Goal: Find specific page/section: Find specific page/section

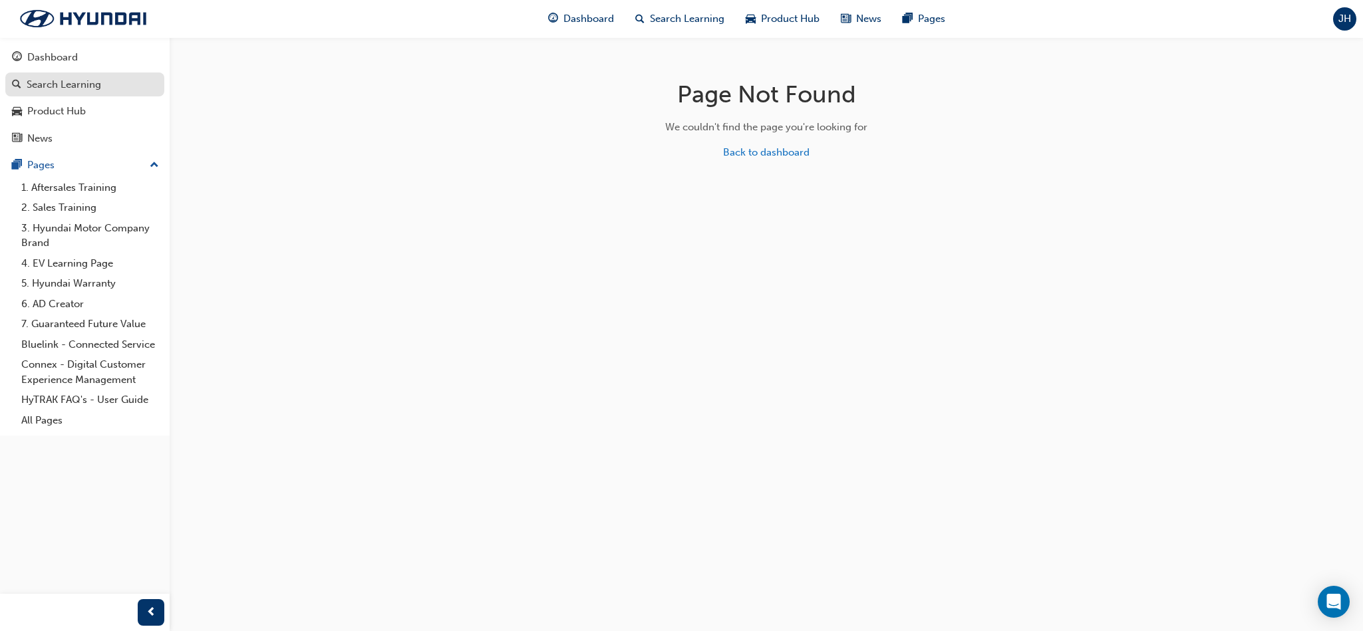
click at [65, 74] on link "Search Learning" at bounding box center [84, 84] width 159 height 25
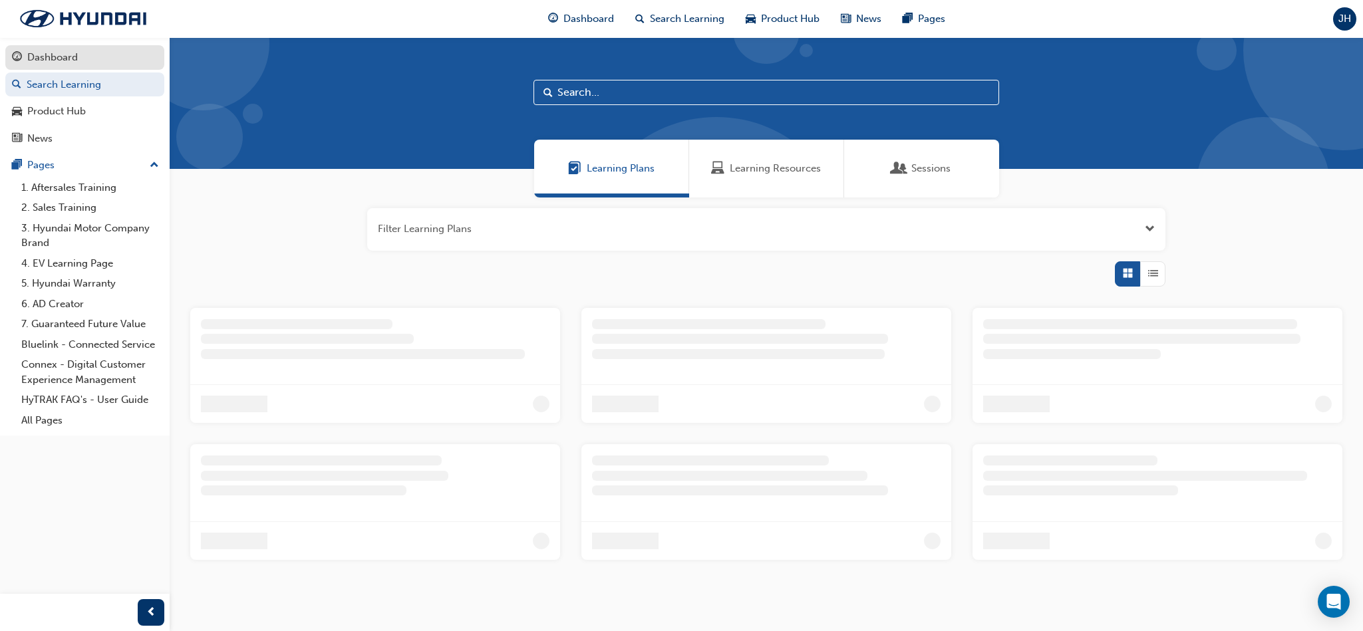
click at [64, 57] on div "Dashboard" at bounding box center [52, 57] width 51 height 15
